Goal: Check status: Check status

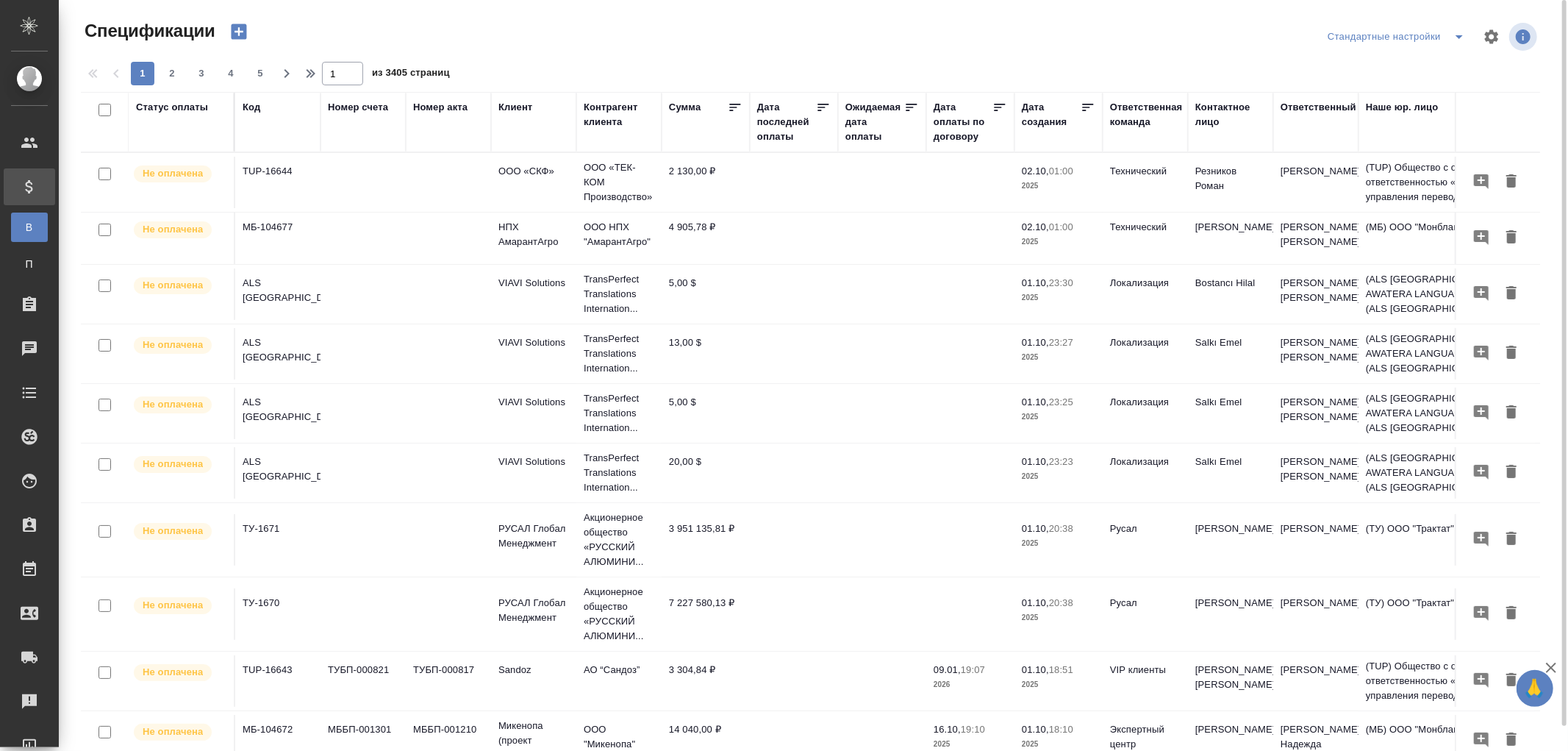
click at [766, 138] on div "Дата последней оплаты" at bounding box center [786, 122] width 59 height 44
select select "9"
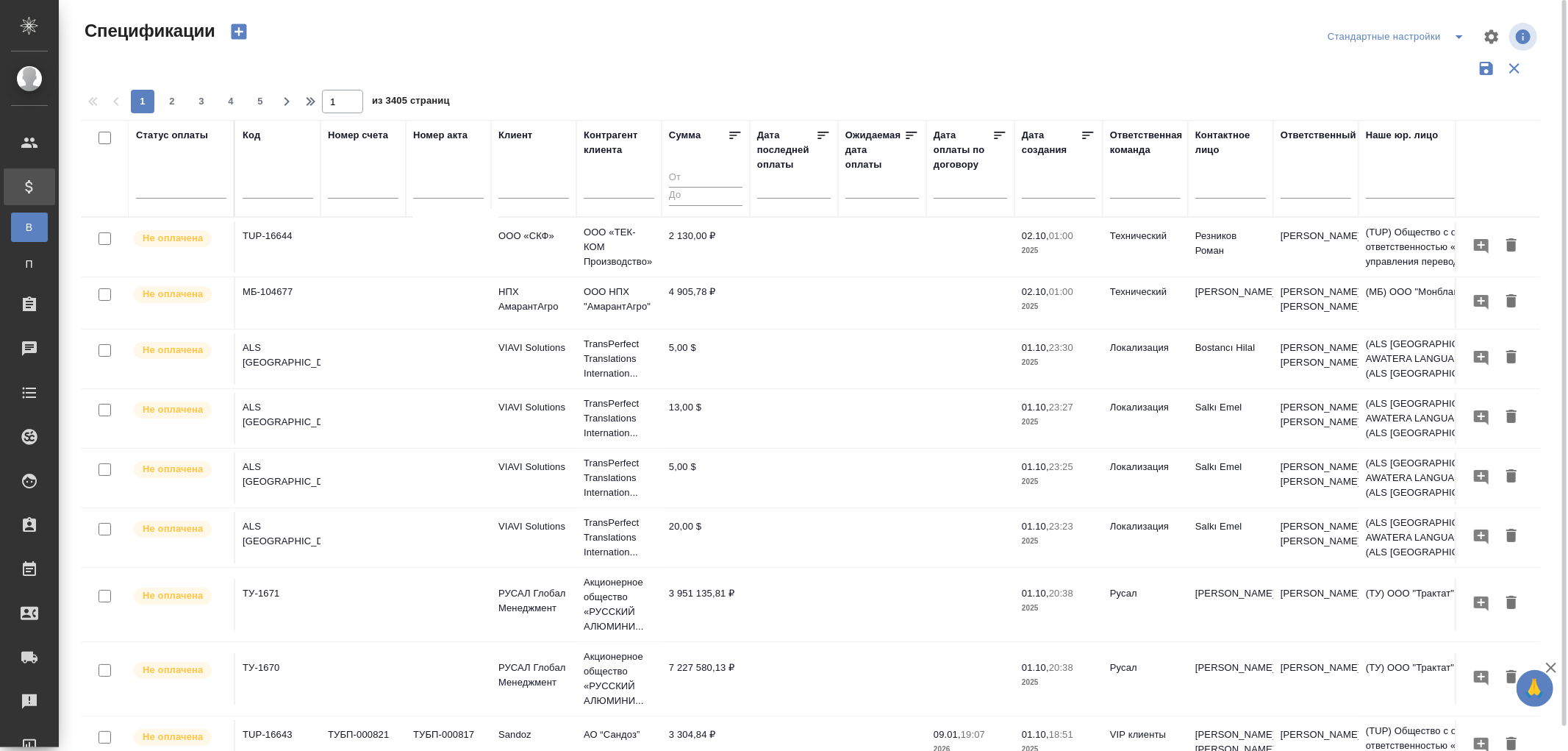
click at [764, 192] on div at bounding box center [794, 186] width 74 height 24
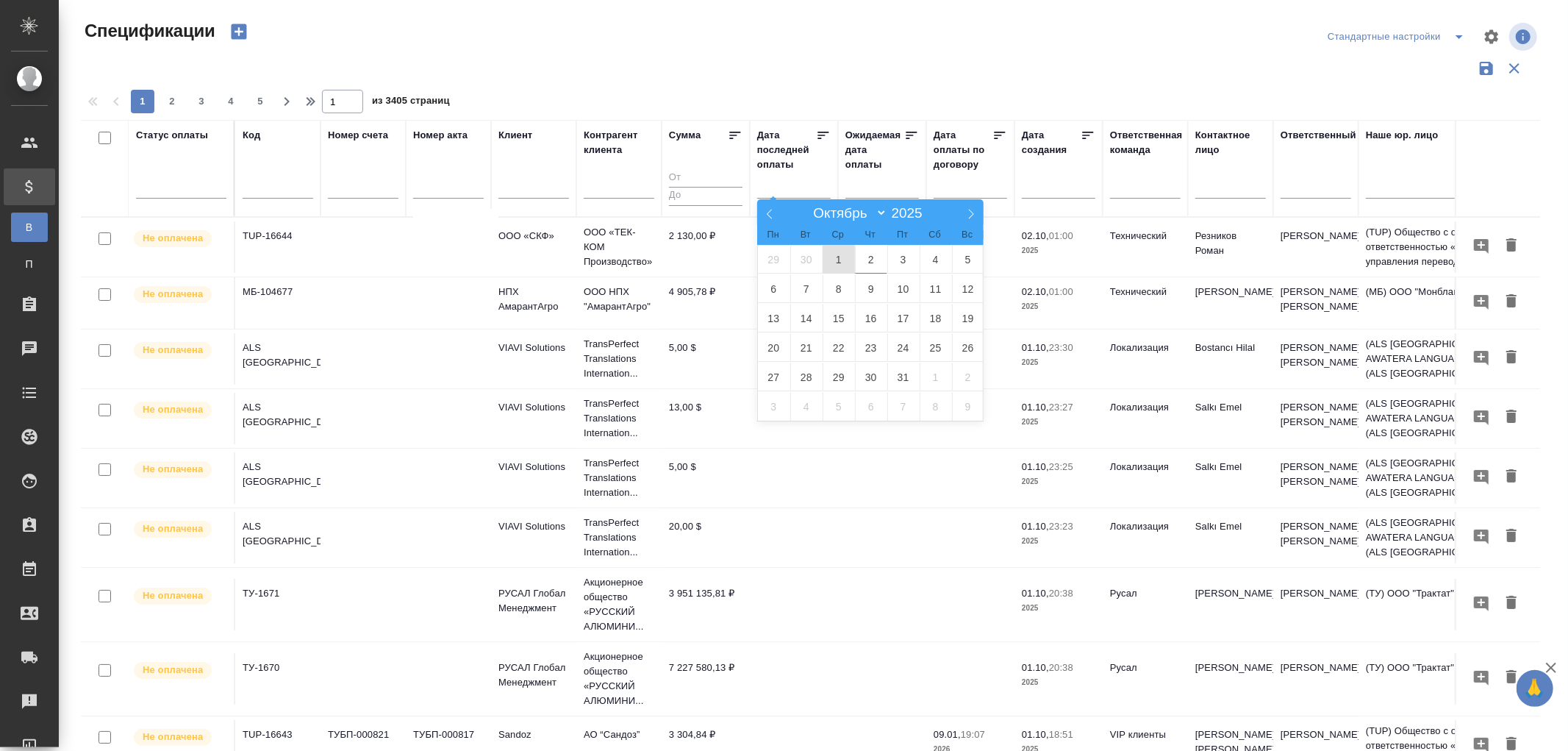
click at [843, 252] on span "1" at bounding box center [838, 259] width 32 height 29
type div "[DATE]T21:00:00.000Z"
click at [878, 265] on span "2" at bounding box center [871, 259] width 32 height 29
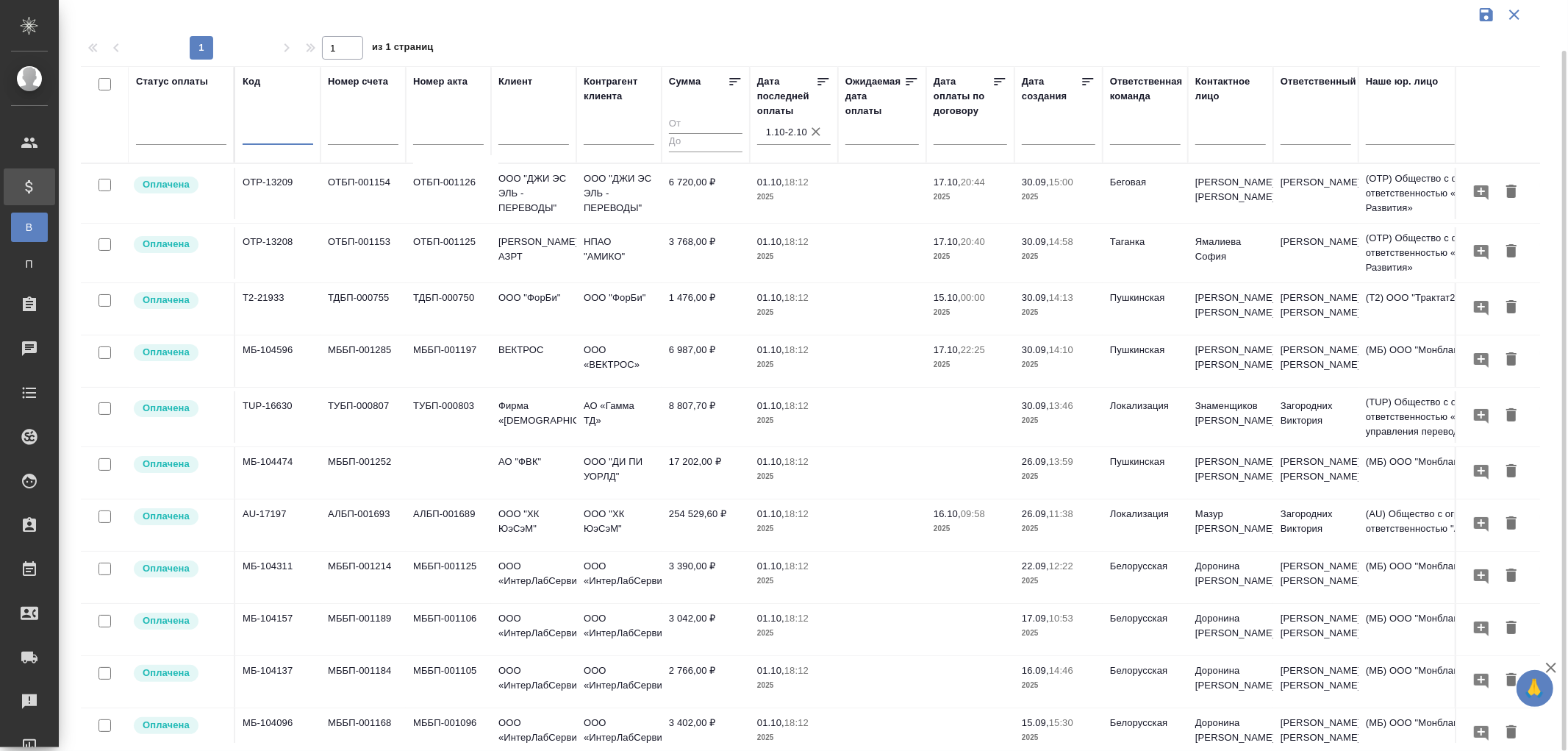
click at [273, 136] on input "text" at bounding box center [278, 135] width 71 height 18
paste input "МБ-104628"
type input "МБ-104628"
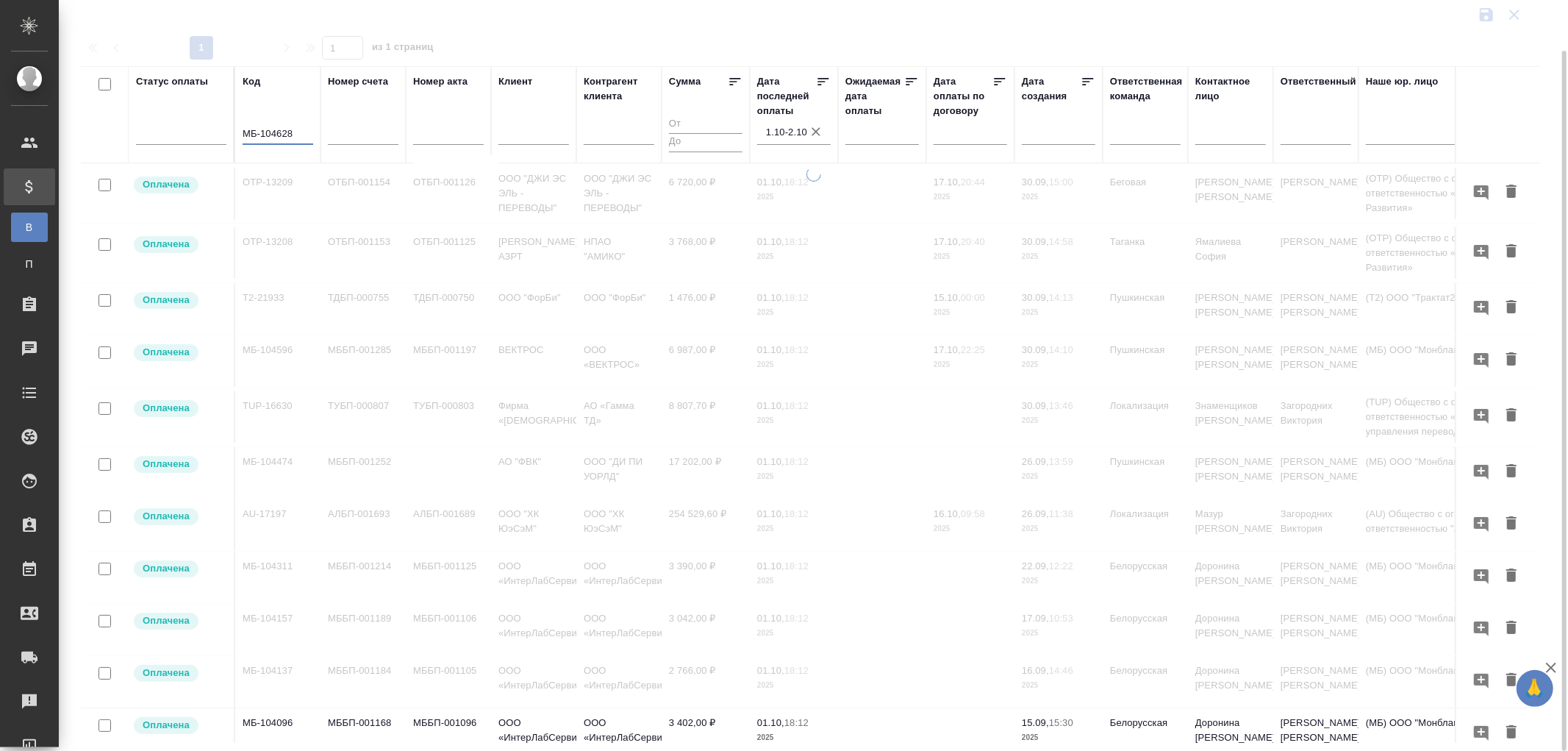
click at [819, 131] on icon "button" at bounding box center [815, 131] width 15 height 15
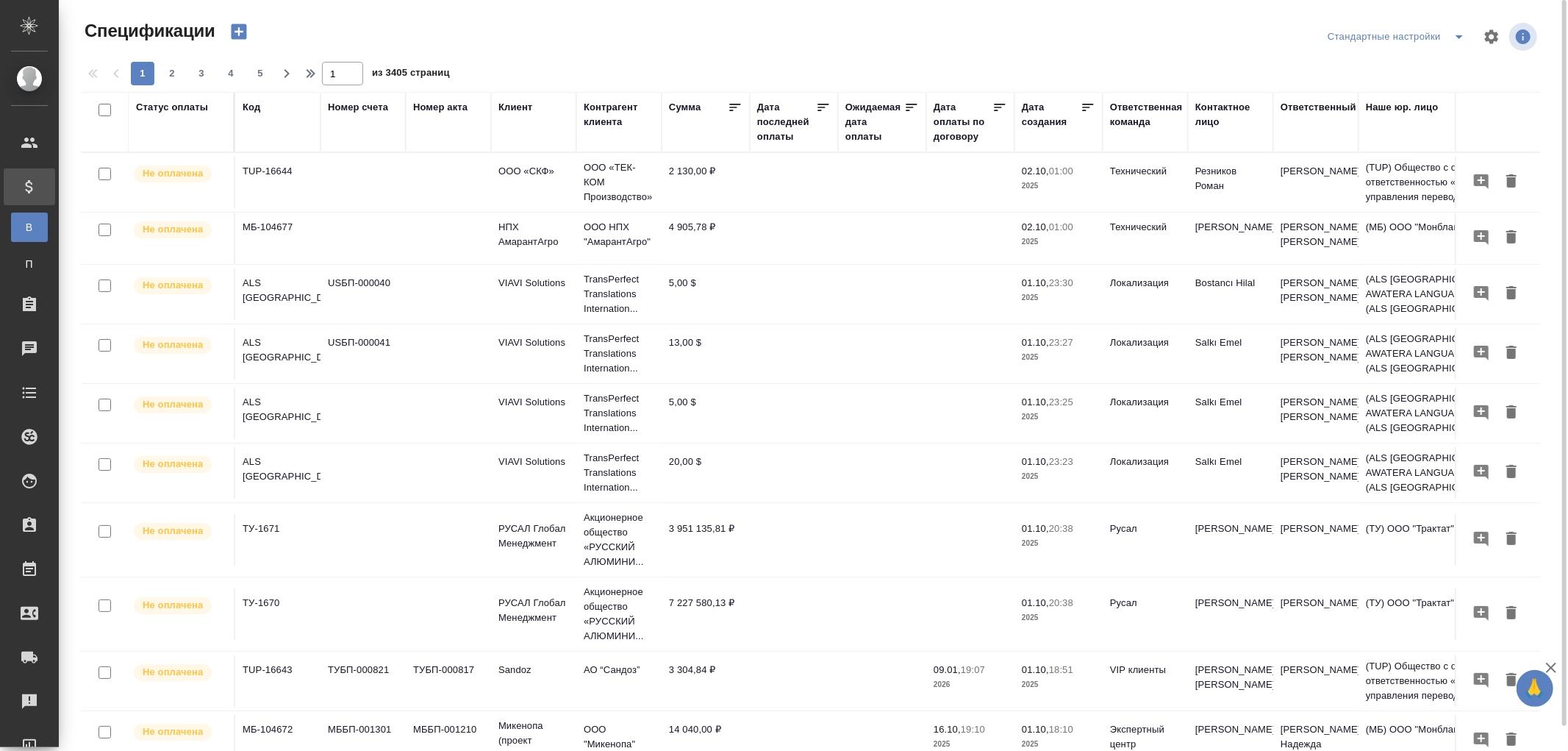
click at [760, 140] on div "Дата последней оплаты" at bounding box center [786, 122] width 59 height 44
select select "9"
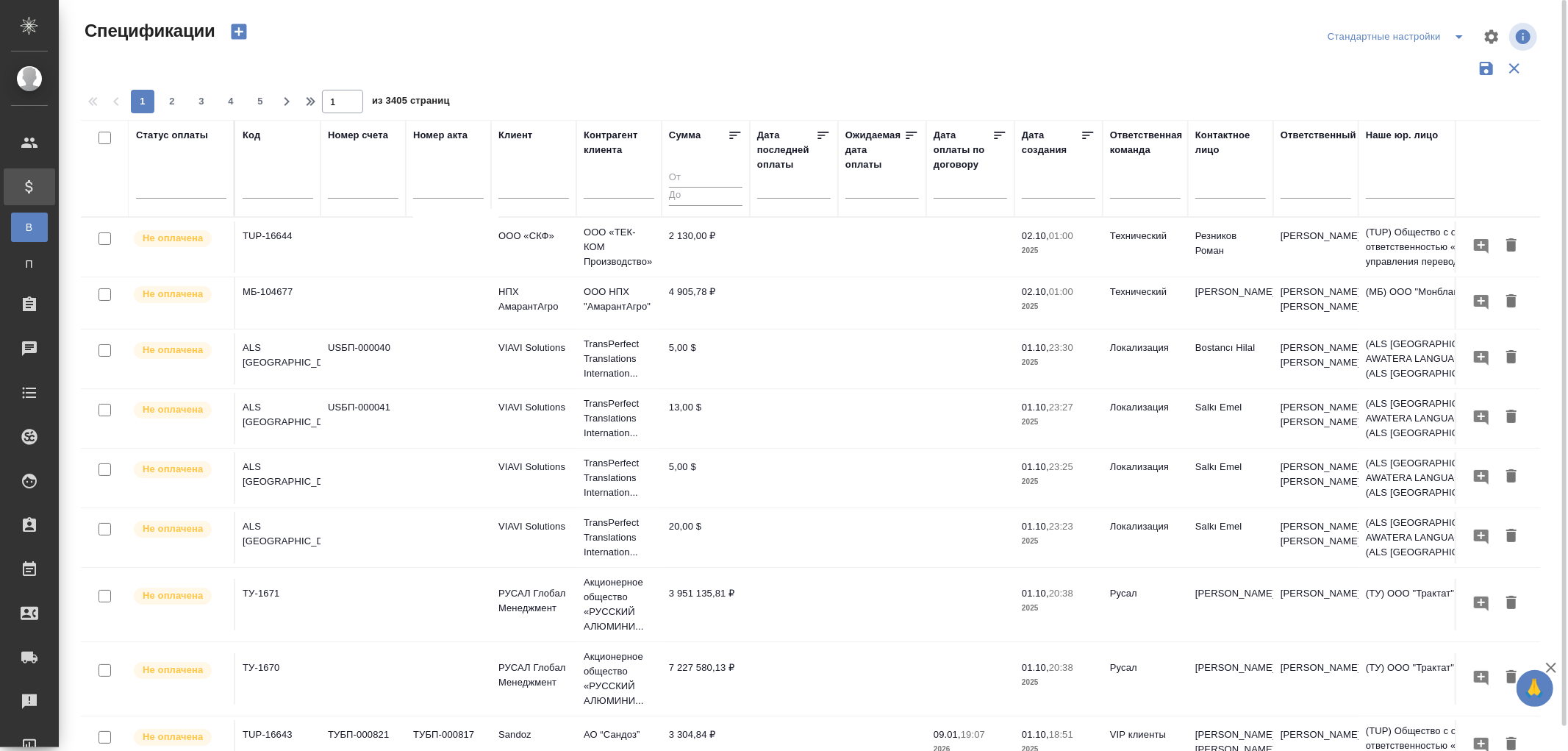
click at [780, 185] on input "text" at bounding box center [797, 186] width 65 height 21
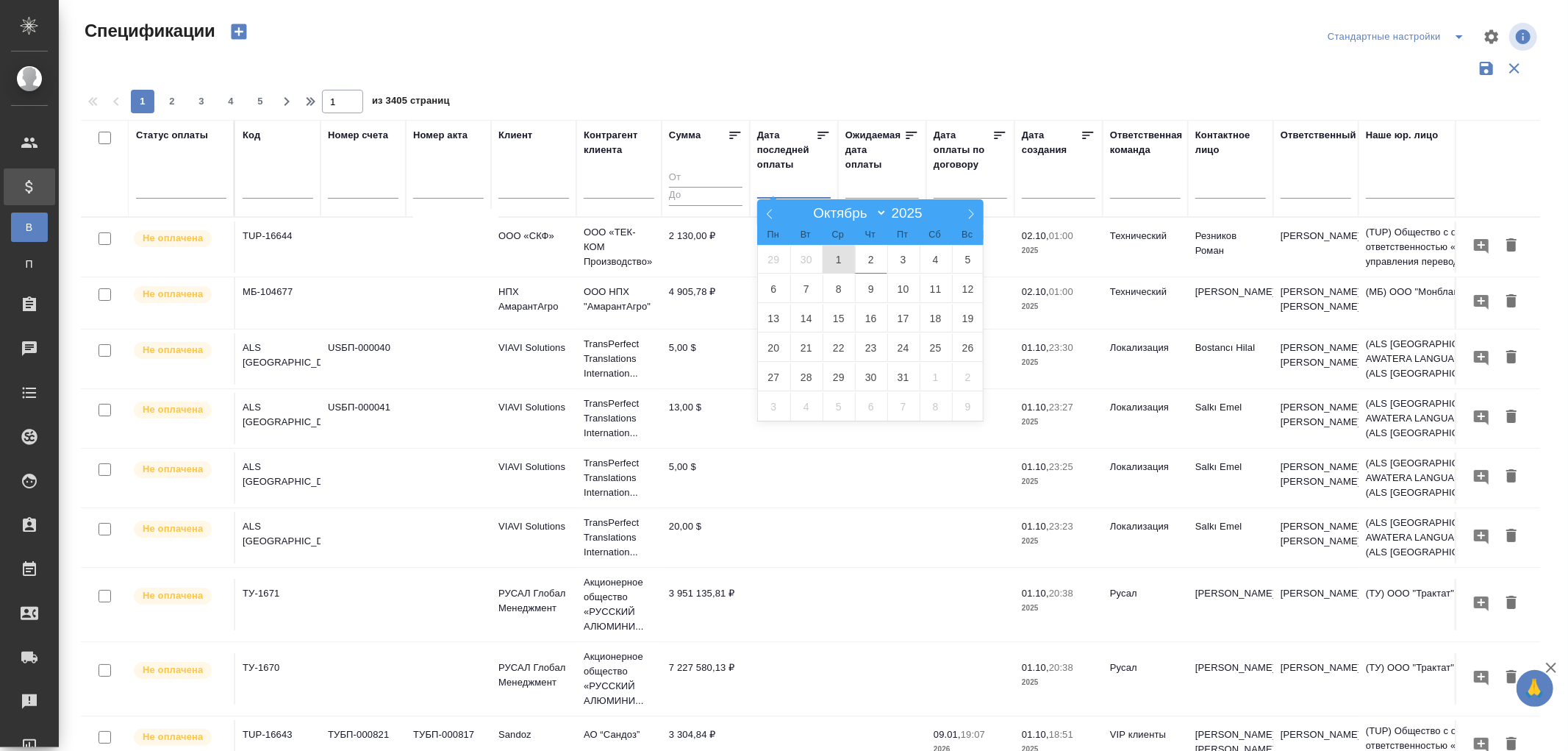
click at [841, 263] on span "1" at bounding box center [838, 259] width 32 height 29
type div "[DATE]T21:00:00.000Z"
click at [877, 258] on span "2" at bounding box center [871, 259] width 32 height 29
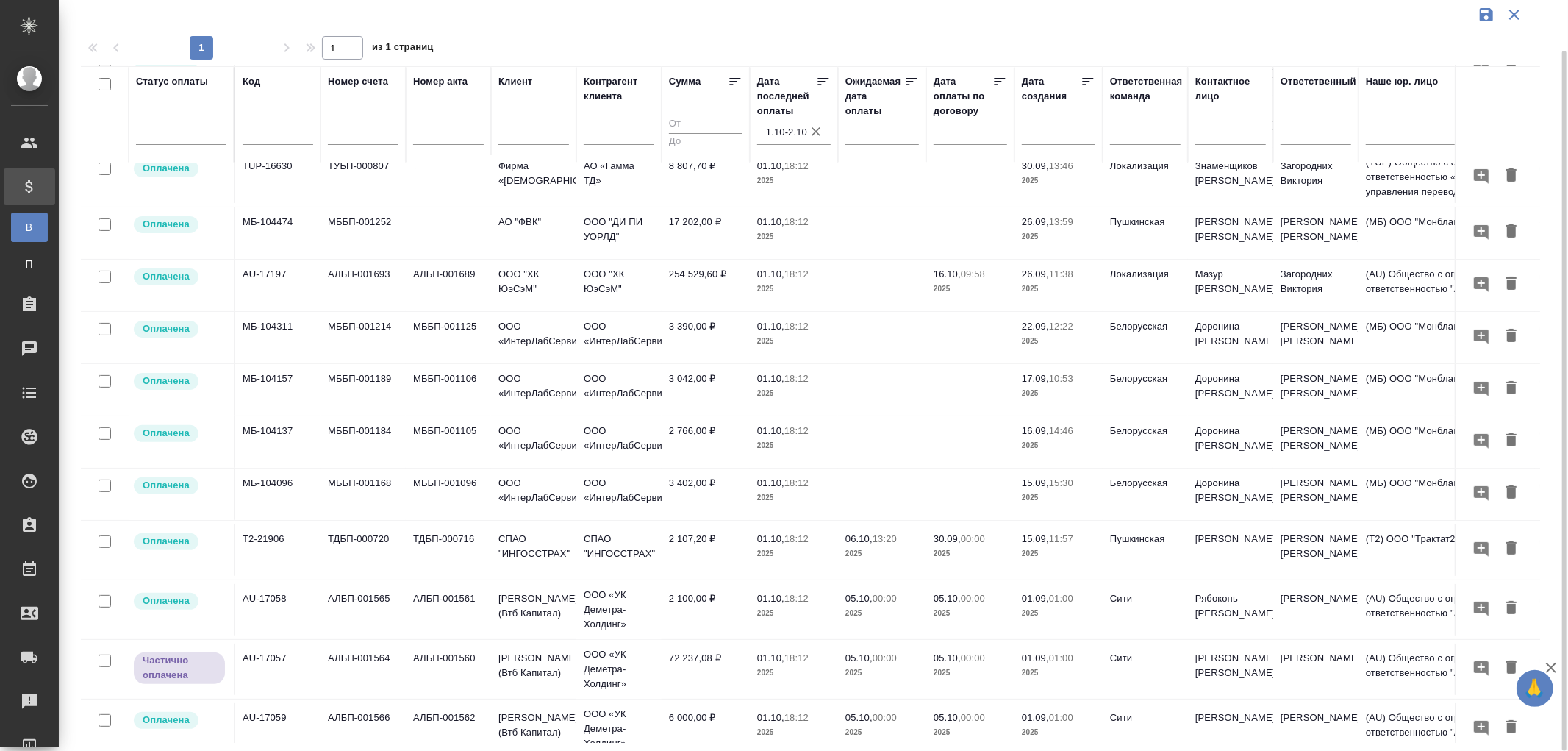
scroll to position [327, 0]
